Goal: Find contact information: Find contact information

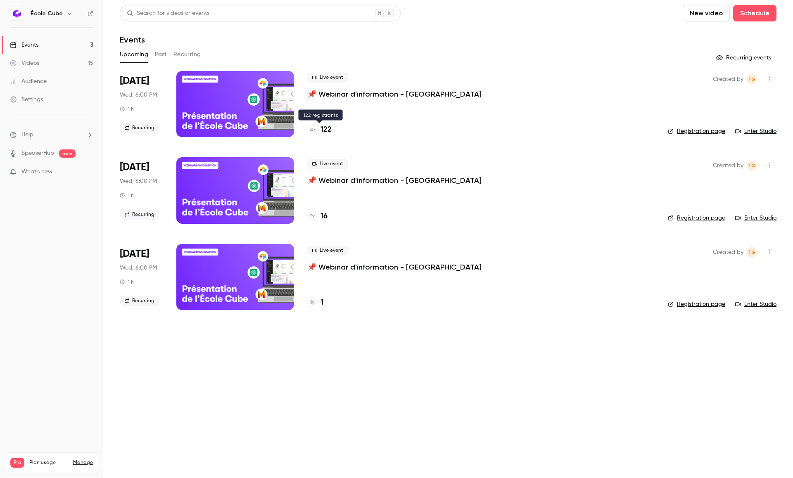
click at [323, 130] on h4 "122" at bounding box center [325, 129] width 11 height 11
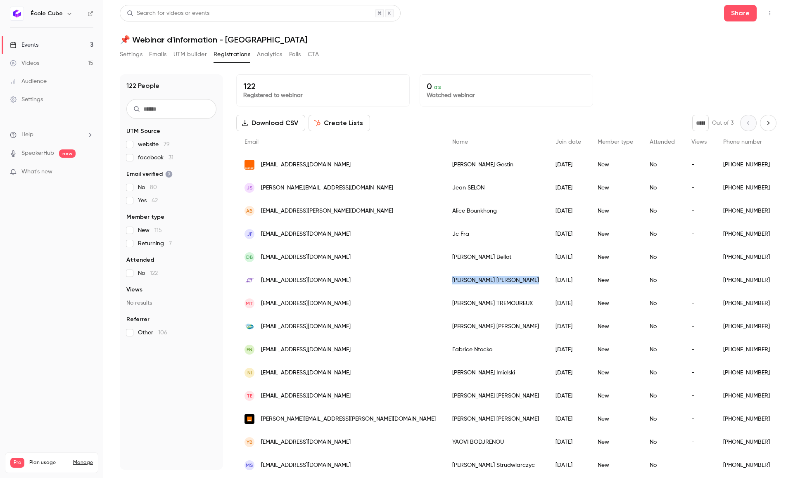
drag, startPoint x: 438, startPoint y: 280, endPoint x: 374, endPoint y: 280, distance: 63.6
click at [444, 280] on div "[PERSON_NAME]" at bounding box center [495, 280] width 103 height 23
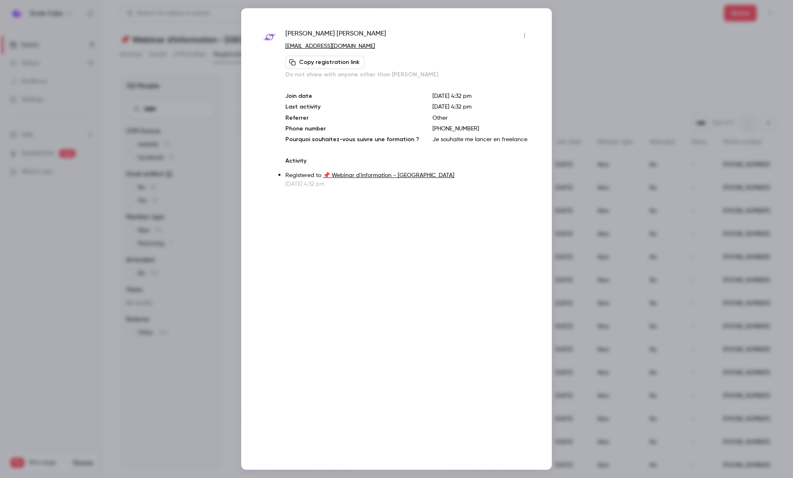
copy div "[PERSON_NAME]"
drag, startPoint x: 364, startPoint y: 33, endPoint x: 284, endPoint y: 34, distance: 80.1
click at [284, 34] on div "[PERSON_NAME] [EMAIL_ADDRESS][DOMAIN_NAME] Copy registration link Do not share …" at bounding box center [396, 108] width 269 height 159
copy span "[PERSON_NAME]"
